Goal: Transaction & Acquisition: Purchase product/service

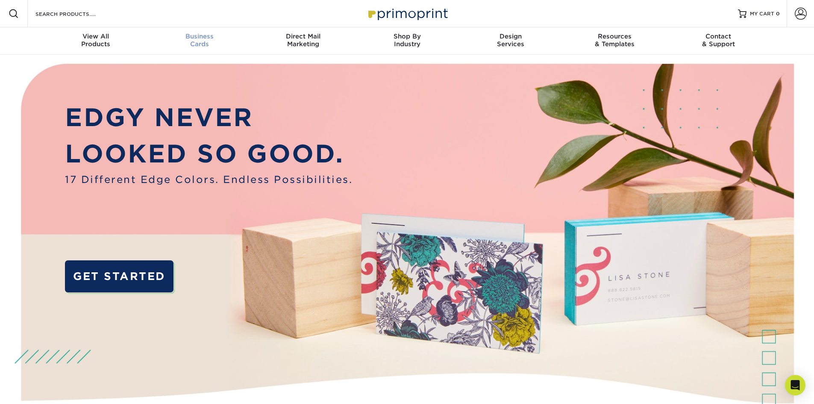
click at [201, 42] on div "Business Cards" at bounding box center [199, 39] width 104 height 15
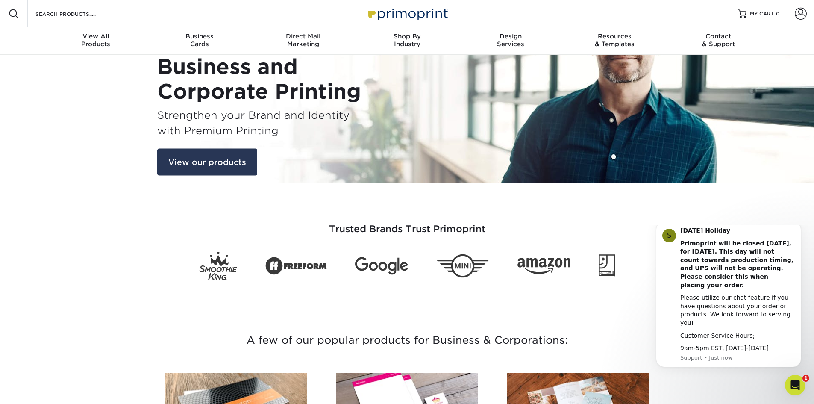
click at [175, 164] on link "View our products" at bounding box center [207, 161] width 100 height 27
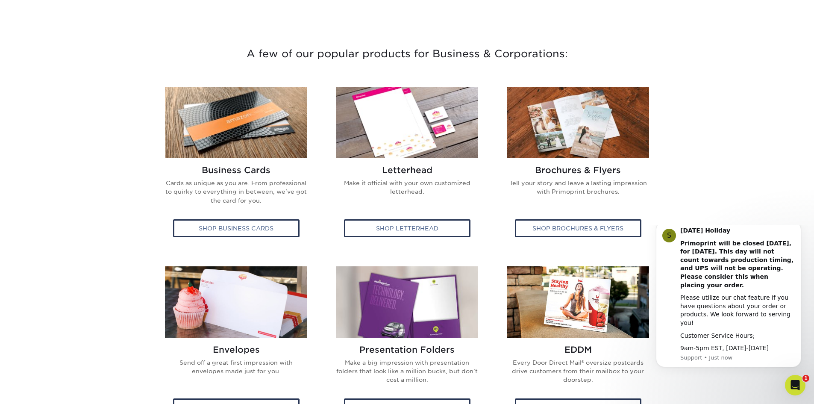
scroll to position [290, 0]
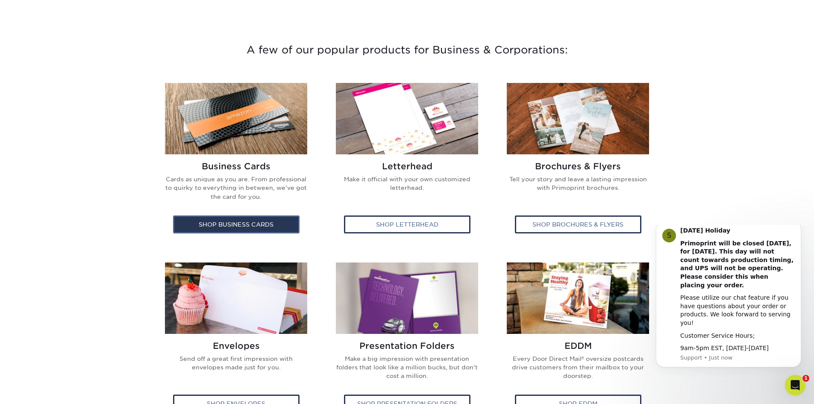
click at [219, 223] on div "Shop Business Cards" at bounding box center [236, 224] width 126 height 18
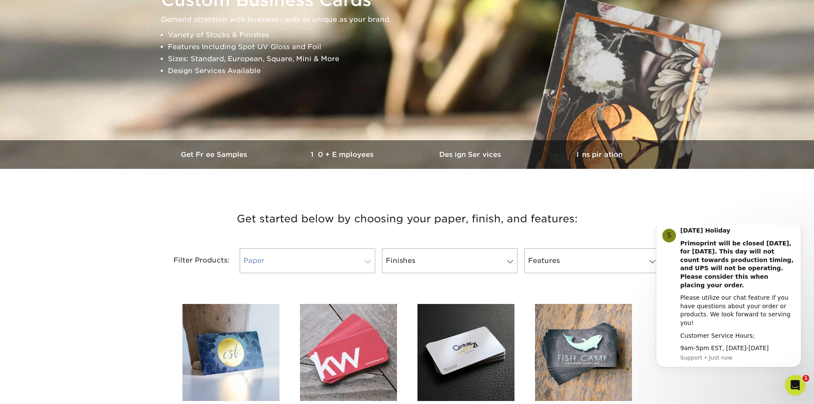
click at [367, 261] on span at bounding box center [368, 261] width 12 height 7
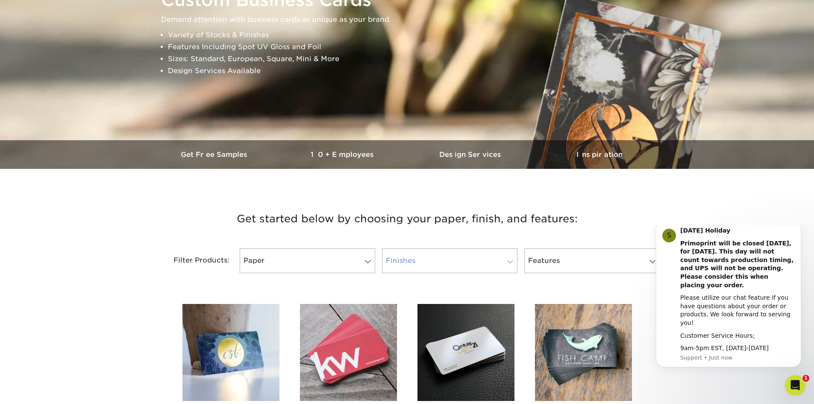
click at [506, 263] on span at bounding box center [510, 261] width 12 height 7
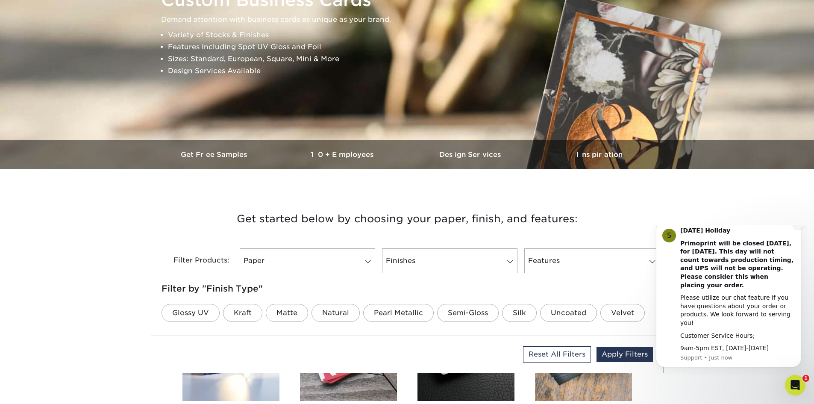
click at [802, 229] on button "Dismiss notification" at bounding box center [798, 223] width 11 height 11
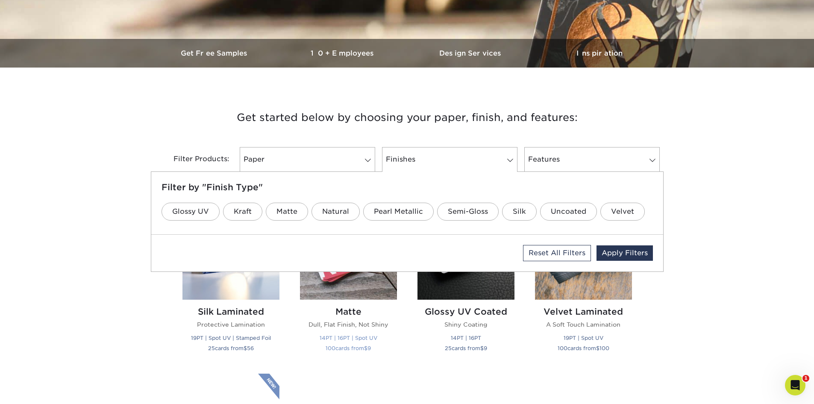
scroll to position [299, 0]
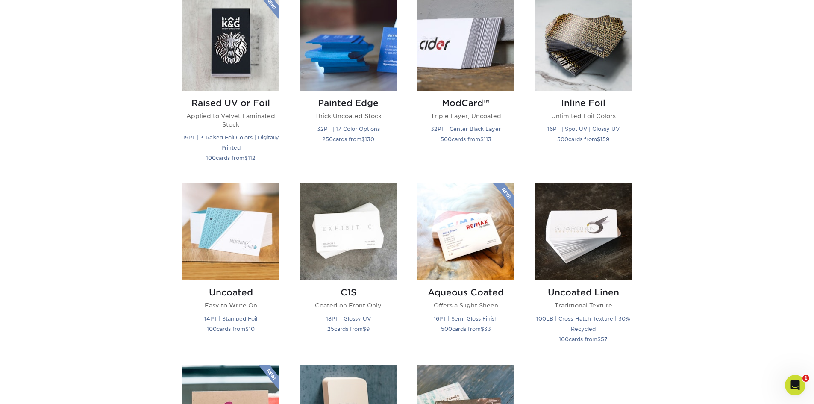
scroll to position [598, 0]
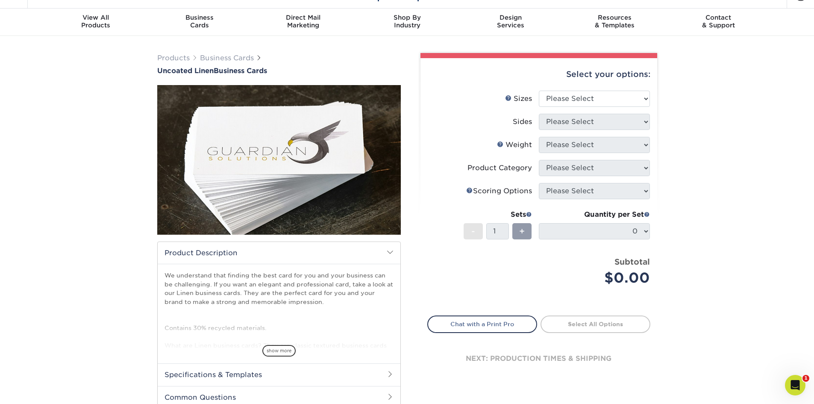
scroll to position [85, 0]
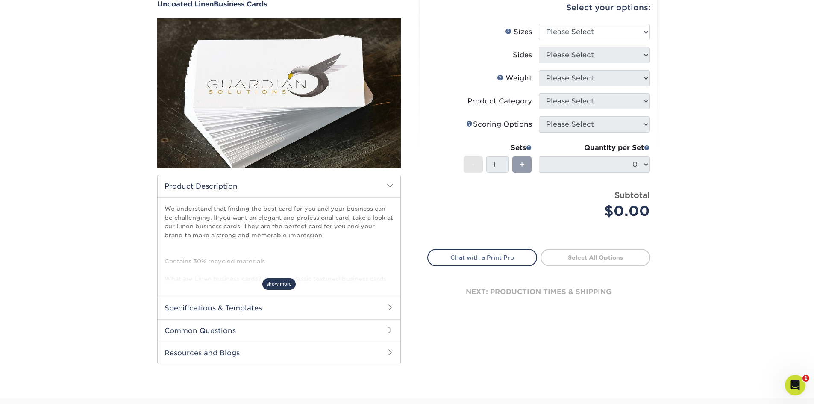
click at [284, 284] on span "show more" at bounding box center [278, 284] width 33 height 12
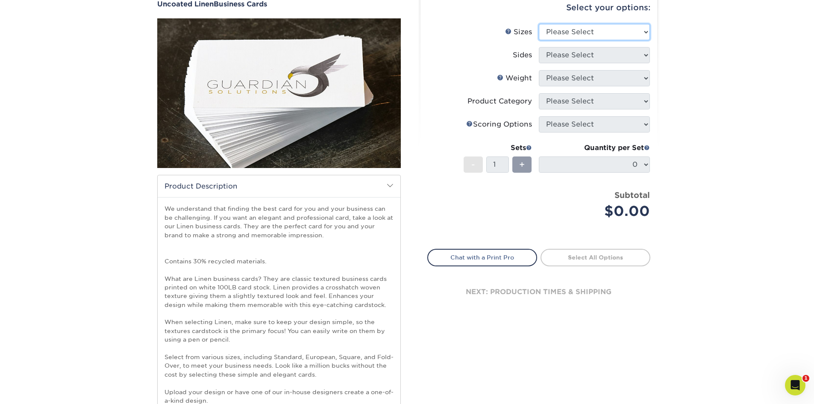
click at [636, 35] on select "Please Select 2" x 3.5" - Standard 2" x 7" - Foldover Card 2.125" x 3.375" - Eu…" at bounding box center [594, 32] width 111 height 16
select select "2.00x3.50"
click at [539, 24] on select "Please Select 2" x 3.5" - Standard 2" x 7" - Foldover Card 2.125" x 3.375" - Eu…" at bounding box center [594, 32] width 111 height 16
click at [590, 55] on select "Please Select Print Both Sides Print Front Only" at bounding box center [594, 55] width 111 height 16
select select "13abbda7-1d64-4f25-8bb2-c179b224825d"
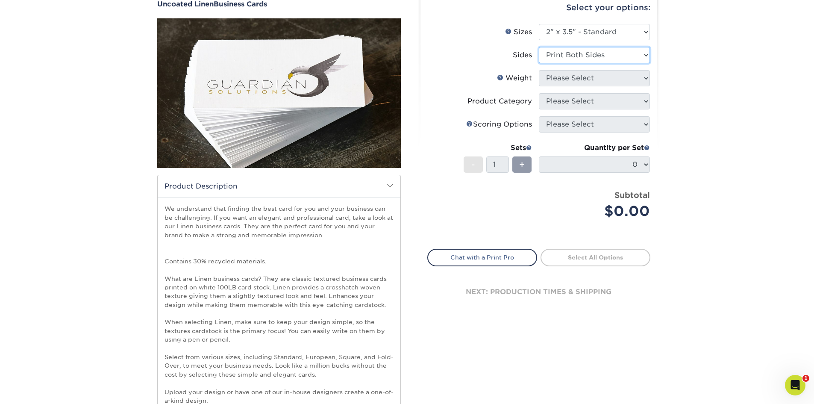
click at [539, 47] on select "Please Select Print Both Sides Print Front Only" at bounding box center [594, 55] width 111 height 16
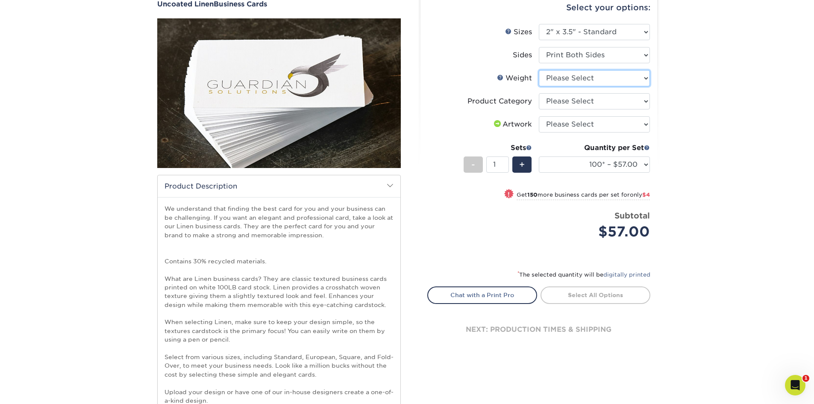
click at [585, 81] on select "Please Select 100LB" at bounding box center [594, 78] width 111 height 16
select select "100LB"
click at [539, 70] on select "Please Select 100LB" at bounding box center [594, 78] width 111 height 16
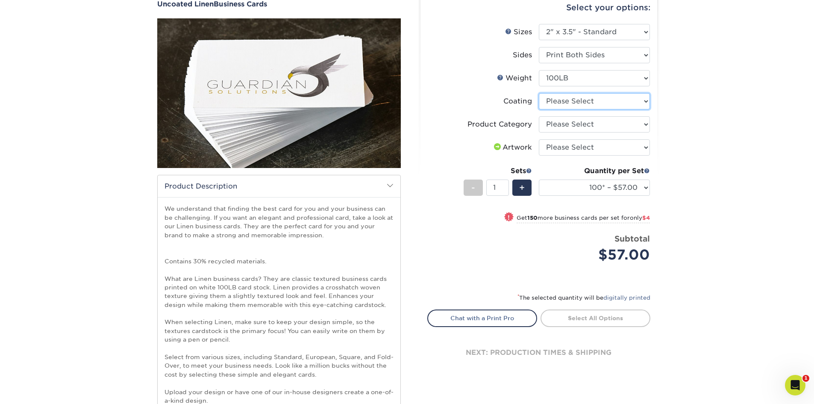
click at [609, 102] on select at bounding box center [594, 101] width 111 height 16
select select "3e7618de-abca-4bda-9f97-8b9129e913d8"
click at [539, 93] on select at bounding box center [594, 101] width 111 height 16
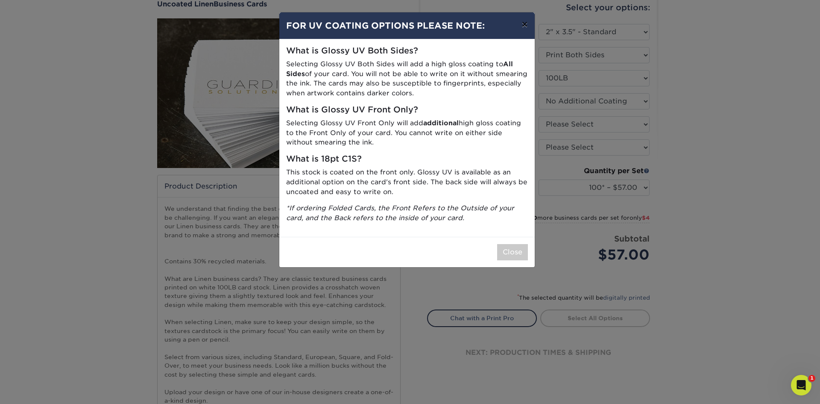
click at [528, 24] on button "×" at bounding box center [525, 24] width 20 height 24
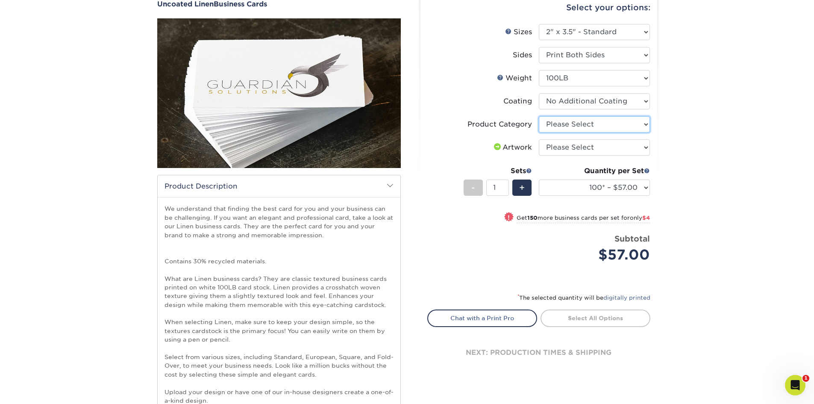
click at [580, 120] on select "Please Select Business Cards" at bounding box center [594, 124] width 111 height 16
select select "3b5148f1-0588-4f88-a218-97bcfdce65c1"
click at [539, 116] on select "Please Select Business Cards" at bounding box center [594, 124] width 111 height 16
click at [574, 150] on select "Please Select I will upload files I need a design - $100" at bounding box center [594, 147] width 111 height 16
click at [539, 139] on select "Please Select I will upload files I need a design - $100" at bounding box center [594, 147] width 111 height 16
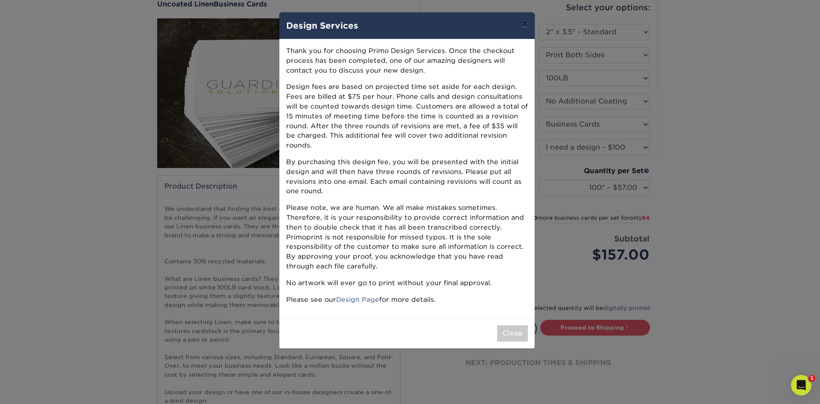
click at [523, 24] on button "×" at bounding box center [525, 24] width 20 height 24
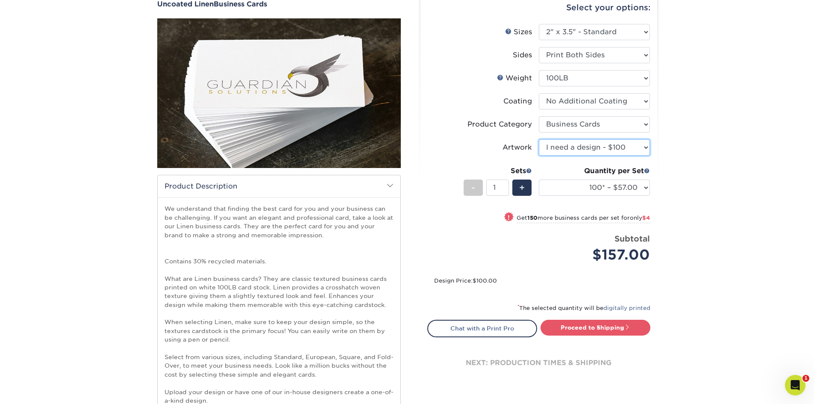
click at [598, 146] on select "Please Select I will upload files I need a design - $100" at bounding box center [594, 147] width 111 height 16
select select "upload"
click at [539, 139] on select "Please Select I will upload files I need a design - $100" at bounding box center [594, 147] width 111 height 16
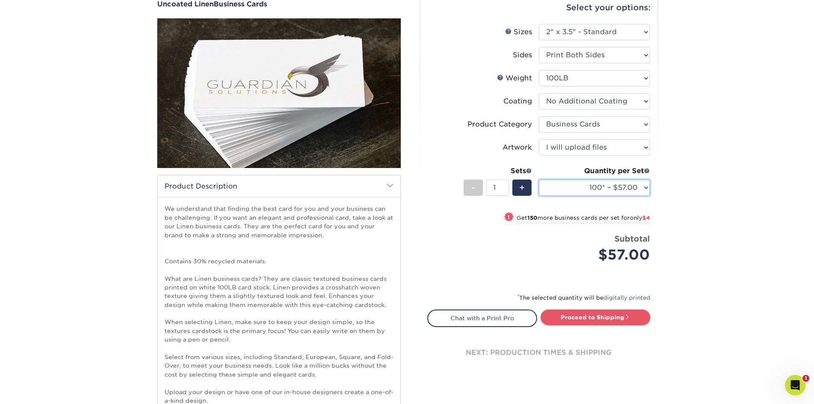
click at [639, 187] on select "100* – $57.00 250* – $61.00 500* – $69.00 1000 – $72.00 2500 – $114.00 5000 – $…" at bounding box center [594, 187] width 111 height 16
select select "250* – $61.00"
click at [539, 179] on select "100* – $57.00 250* – $61.00 500* – $69.00 1000 – $72.00 2500 – $114.00 5000 – $…" at bounding box center [594, 187] width 111 height 16
drag, startPoint x: 738, startPoint y: 182, endPoint x: 730, endPoint y: 180, distance: 8.4
click at [735, 181] on div "Products Business Cards Uncoated Linen Business Cards show more" at bounding box center [407, 264] width 814 height 590
